Goal: Information Seeking & Learning: Learn about a topic

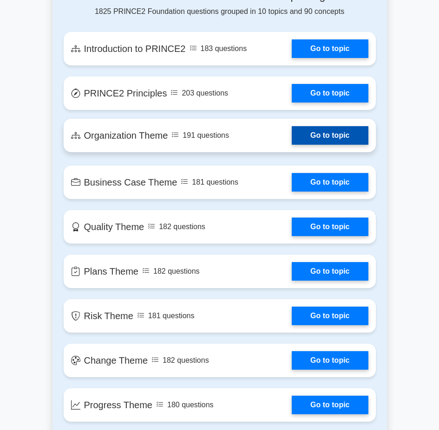
scroll to position [638, 0]
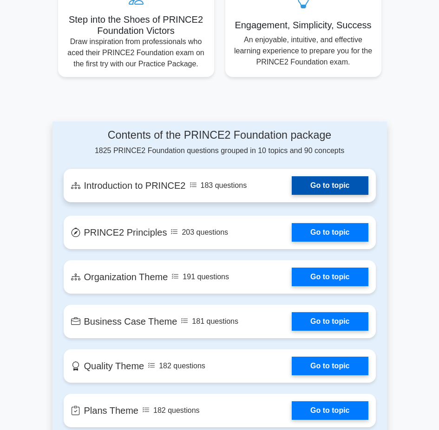
click at [325, 182] on link "Go to topic" at bounding box center [330, 185] width 76 height 19
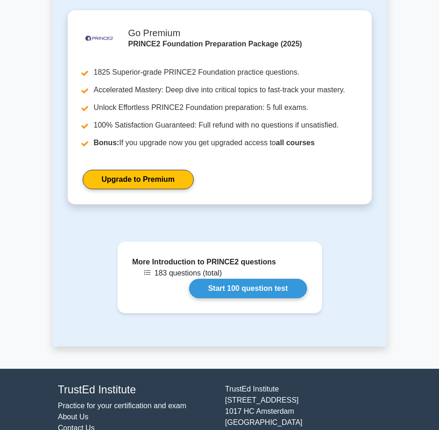
scroll to position [418, 0]
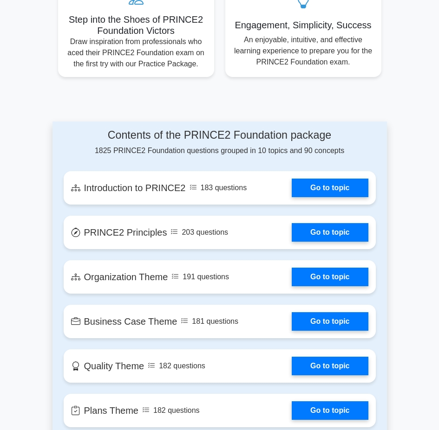
scroll to position [638, 0]
